Goal: Check status

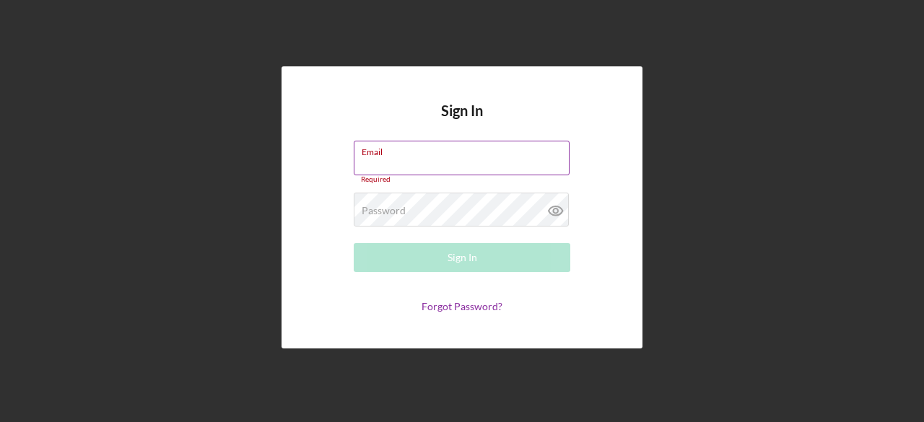
type input "[EMAIL_ADDRESS][DOMAIN_NAME]"
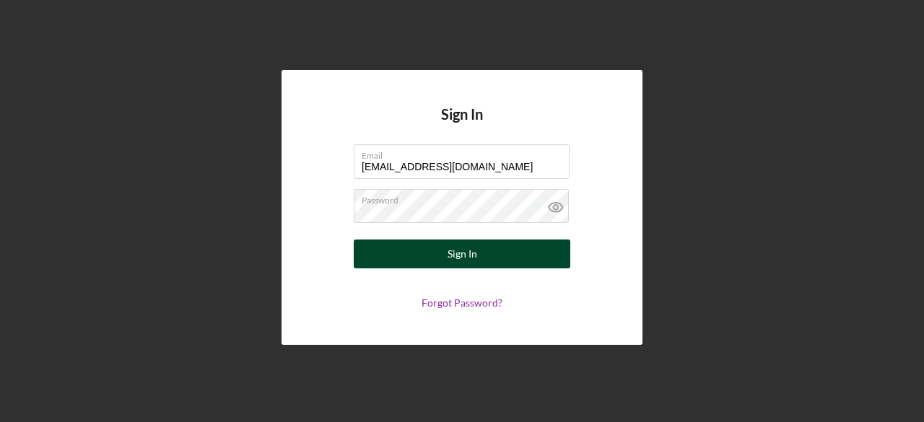
click at [491, 248] on button "Sign In" at bounding box center [462, 254] width 217 height 29
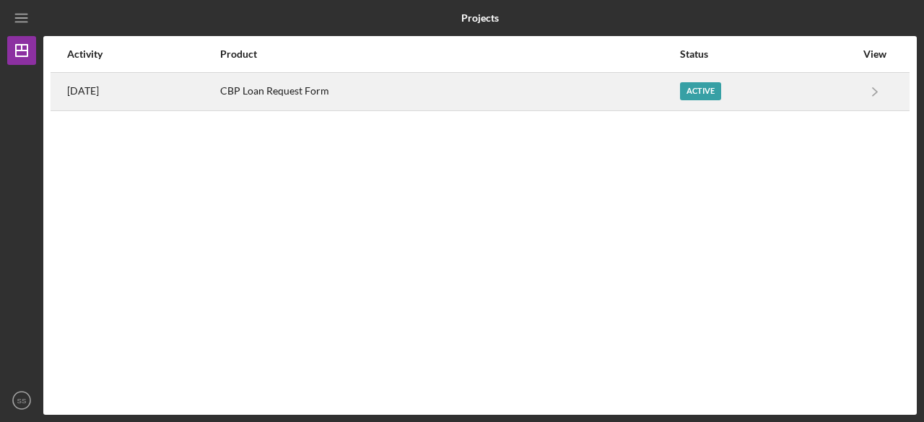
click at [99, 92] on time "[DATE]" at bounding box center [83, 91] width 32 height 12
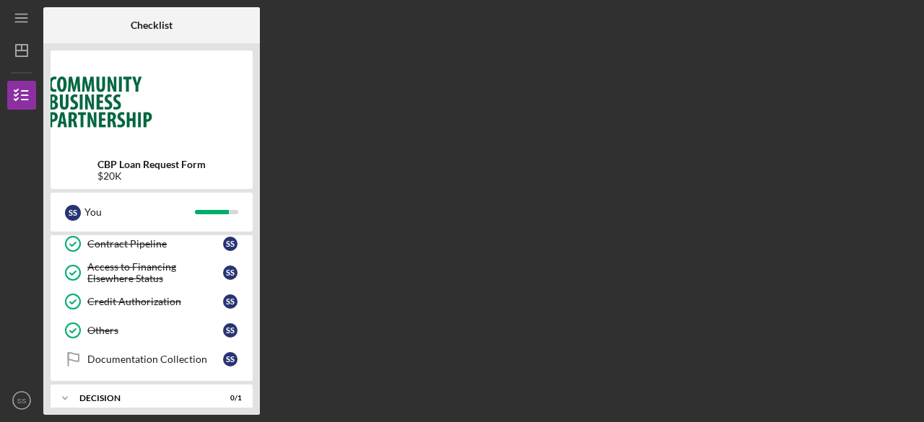
scroll to position [595, 0]
